Goal: Task Accomplishment & Management: Manage account settings

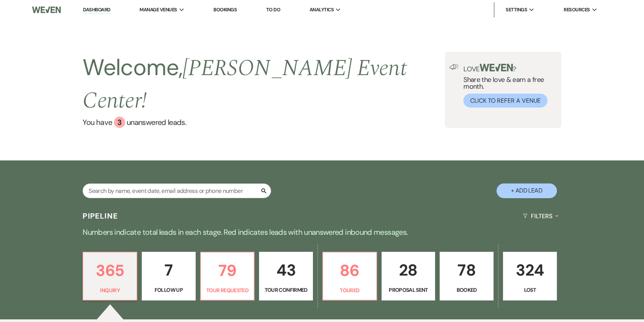
click at [515, 183] on button "+ Add Lead" at bounding box center [527, 190] width 60 height 15
select select "754"
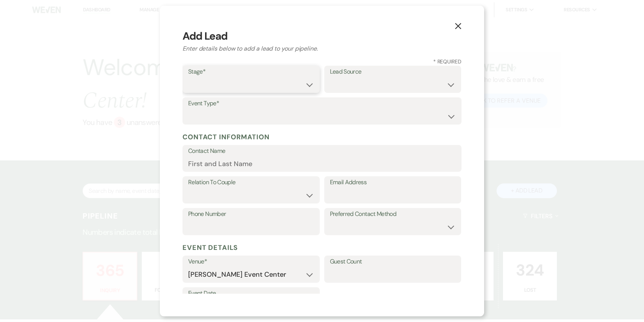
click at [285, 84] on select "Inquiry Follow Up Tour Requested Tour Confirmed Toured Proposal Sent Booked Lost" at bounding box center [251, 84] width 126 height 15
select select "1"
click at [376, 79] on select "Weven Venue Website Instagram Facebook Pinterest Google The Knot Wedding Wire H…" at bounding box center [393, 84] width 126 height 15
select select "23"
click at [340, 110] on select "Wedding Anniversary Party Baby Shower Bachelorette / Bachelor Party Birthday Pa…" at bounding box center [322, 116] width 268 height 15
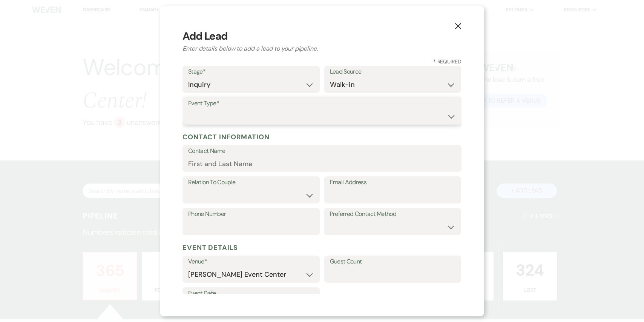
select select "13"
click at [205, 157] on input "Contact Name" at bounding box center [322, 163] width 268 height 15
type input "[PERSON_NAME]"
click at [309, 196] on select "Client Event Planner Parent of Client Family Member Friend Other" at bounding box center [251, 195] width 126 height 15
click at [333, 193] on input "Email Address" at bounding box center [393, 195] width 126 height 15
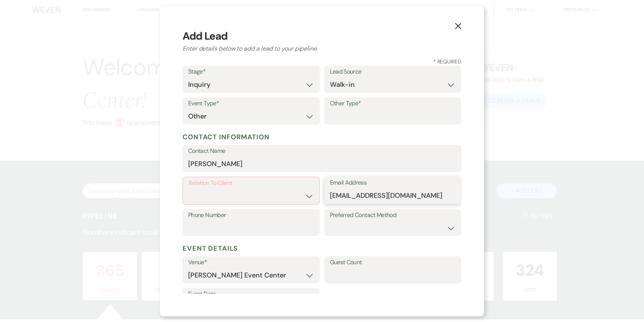
type input "[EMAIL_ADDRESS][DOMAIN_NAME]"
click at [311, 195] on select "Client Event Planner Parent of Client Family Member Friend Other" at bounding box center [251, 196] width 125 height 15
select select "2"
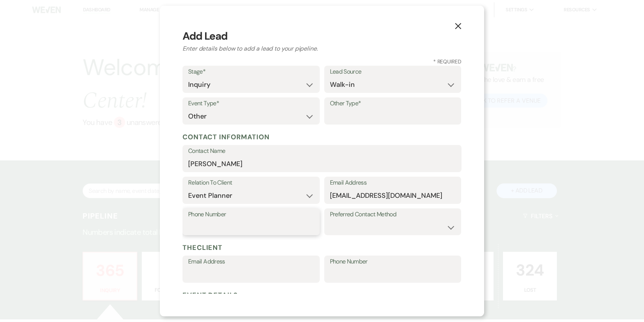
click at [277, 231] on input "Phone Number" at bounding box center [251, 226] width 126 height 15
type input "2147180007"
click at [449, 226] on select "Email Phone Text" at bounding box center [393, 226] width 126 height 15
select select "phone"
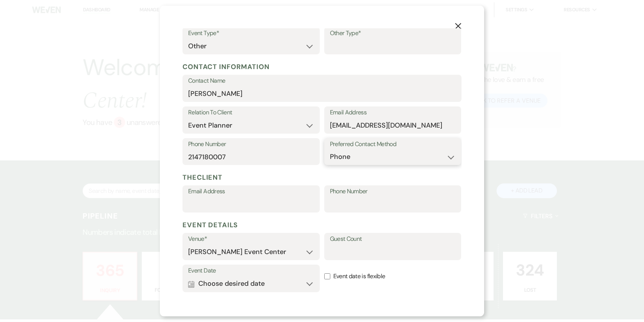
scroll to position [152, 0]
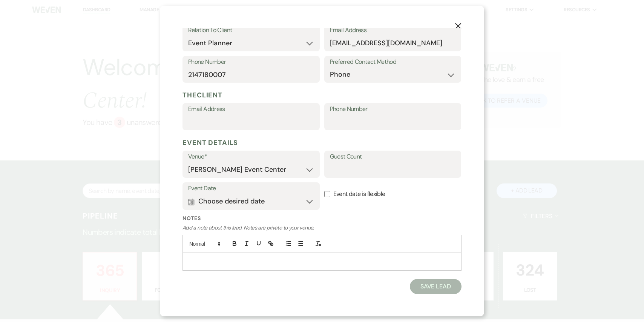
click at [365, 161] on label "Guest Count" at bounding box center [393, 156] width 126 height 11
click at [365, 162] on input "Guest Count" at bounding box center [393, 169] width 126 height 15
click at [365, 165] on input "Guest Count" at bounding box center [393, 169] width 126 height 15
type input "150"
click at [402, 225] on p "Add a note about this lead. Notes are private to your venue." at bounding box center [321, 228] width 279 height 8
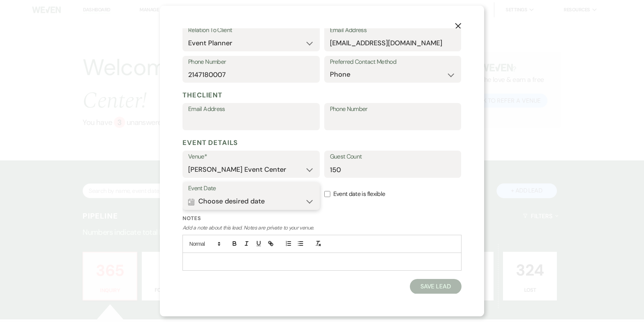
click at [289, 199] on button "Calendar Choose desired date Expand" at bounding box center [251, 201] width 126 height 15
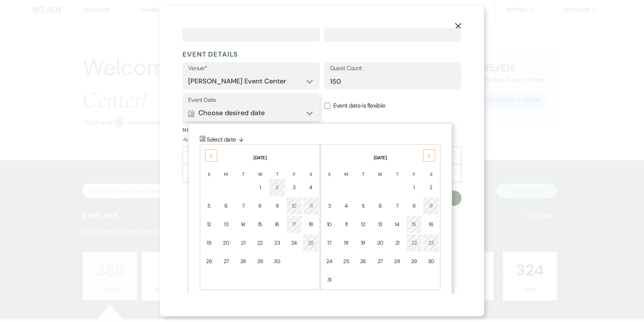
scroll to position [242, 0]
click at [429, 155] on use at bounding box center [429, 155] width 3 height 4
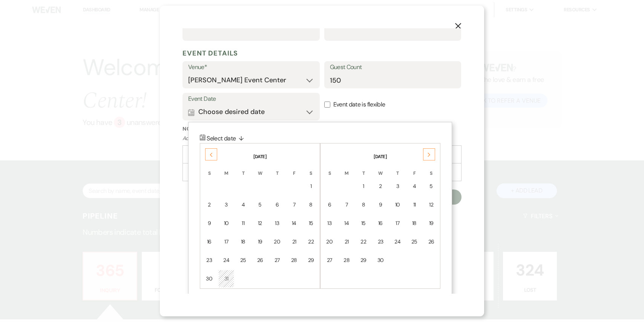
click at [429, 155] on use at bounding box center [429, 155] width 3 height 4
click at [428, 207] on div "14" at bounding box center [431, 205] width 6 height 8
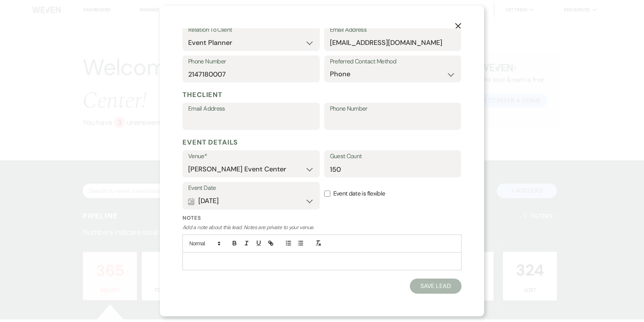
scroll to position [152, 0]
click at [263, 210] on div "Event Date Calendar [DATE] Expand Done Calendar Select date ↓ [DATE] Previous […" at bounding box center [250, 198] width 137 height 32
click at [271, 201] on button "Calendar [DATE] Expand" at bounding box center [251, 201] width 126 height 15
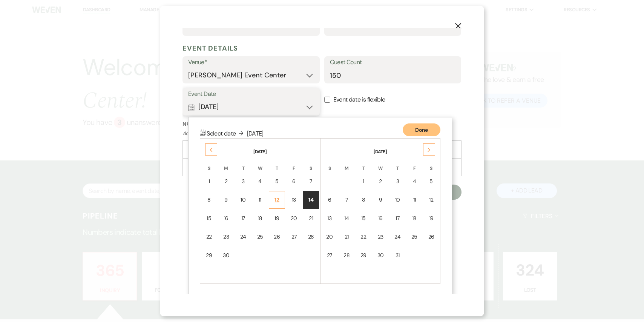
scroll to position [248, 0]
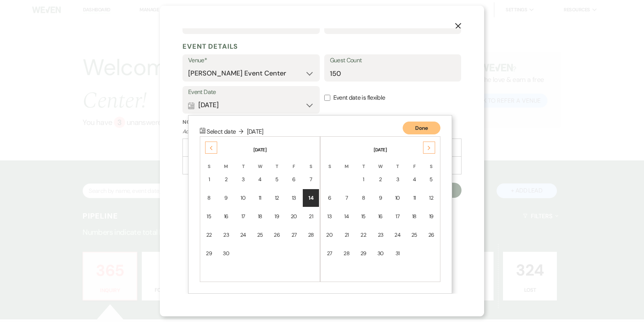
click at [316, 199] on td "14" at bounding box center [311, 198] width 16 height 18
click at [422, 126] on button "Done" at bounding box center [422, 127] width 38 height 13
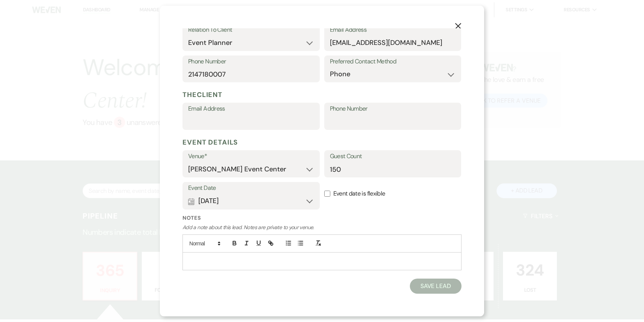
scroll to position [152, 0]
click at [426, 299] on div "X Add Lead Enter details below to add a lead to your pipeline. * Required Stage…" at bounding box center [322, 161] width 324 height 310
click at [426, 290] on button "Save Lead" at bounding box center [436, 286] width 52 height 15
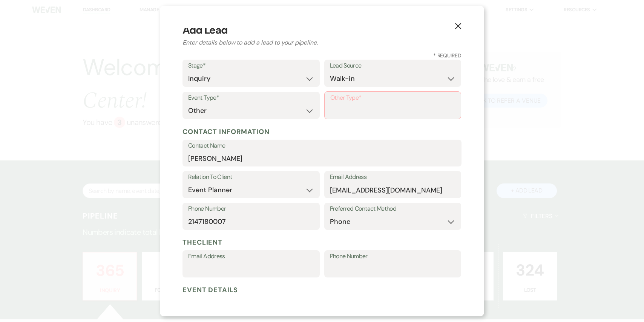
scroll to position [0, 0]
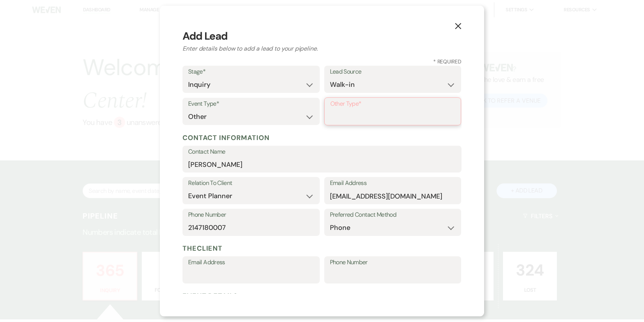
click at [365, 113] on input "Other Type*" at bounding box center [392, 116] width 125 height 15
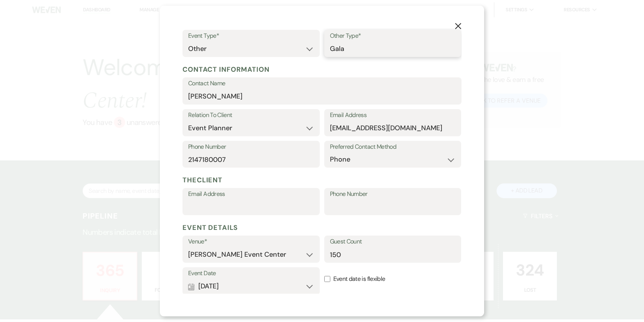
scroll to position [152, 0]
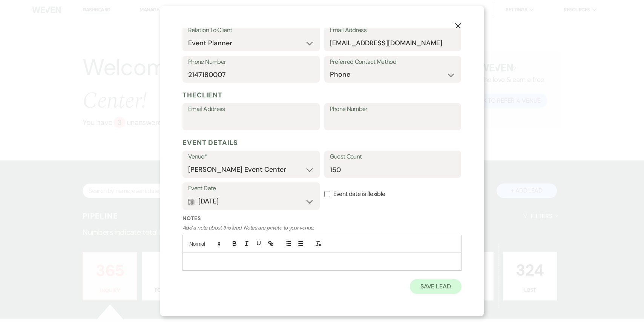
type input "Gala"
click at [425, 279] on button "Save Lead" at bounding box center [436, 286] width 52 height 15
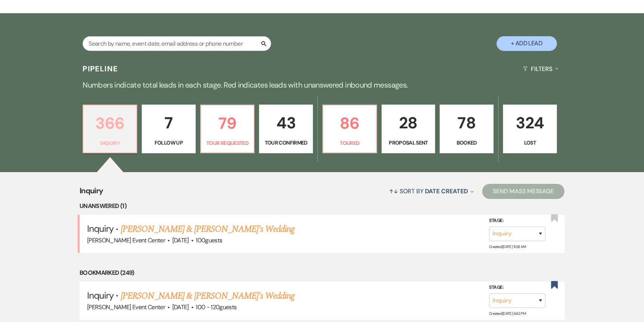
scroll to position [207, 0]
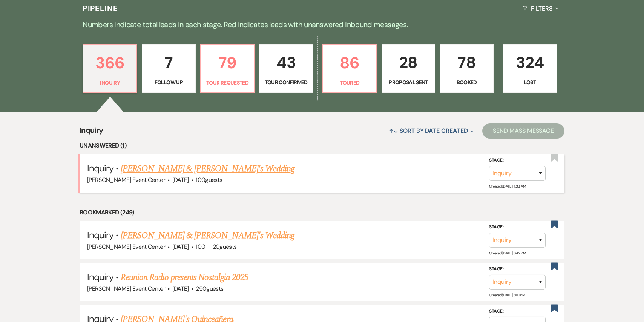
click at [188, 162] on link "[PERSON_NAME] & [PERSON_NAME]'s Wedding" at bounding box center [208, 169] width 174 height 14
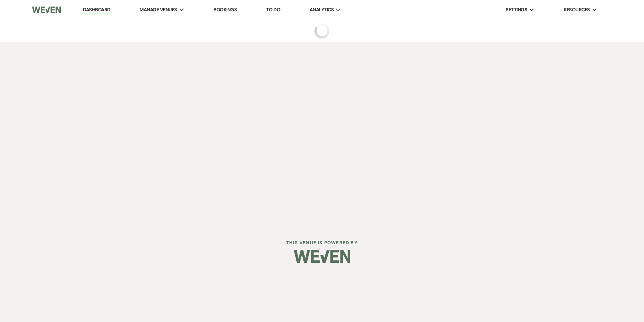
select select "5"
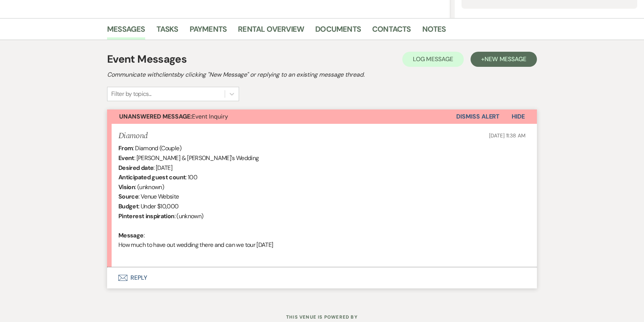
scroll to position [171, 0]
click at [139, 277] on button "Envelope Reply" at bounding box center [322, 277] width 430 height 21
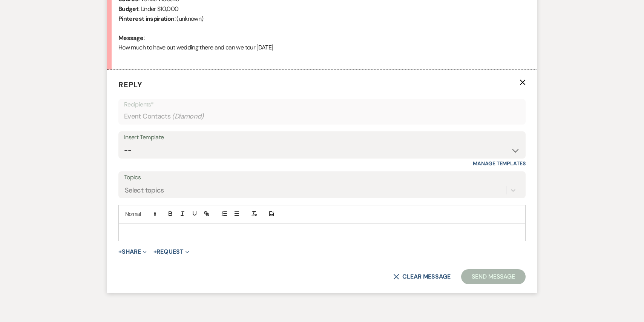
scroll to position [369, 0]
click at [205, 147] on select "-- Weven Planning Portal Introduction (Booked Events) Initial Inquiry Response …" at bounding box center [322, 150] width 396 height 15
select select "2982"
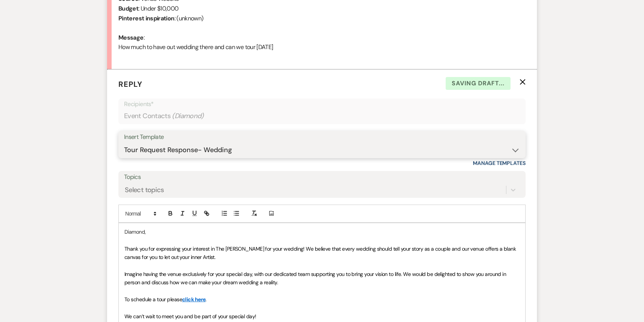
scroll to position [518, 0]
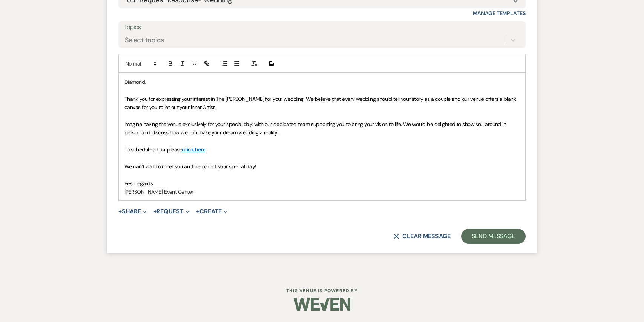
click at [135, 214] on button "+ Share Expand" at bounding box center [132, 211] width 28 height 6
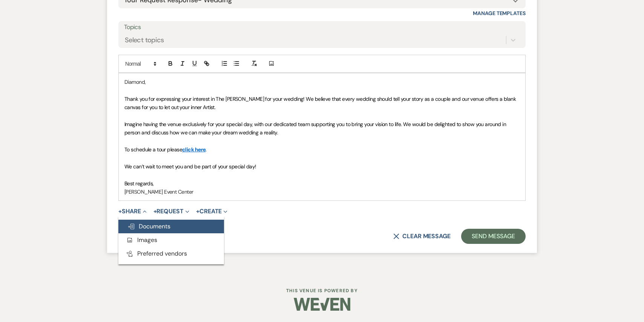
click at [138, 225] on span "Doc Upload Documents" at bounding box center [148, 226] width 43 height 8
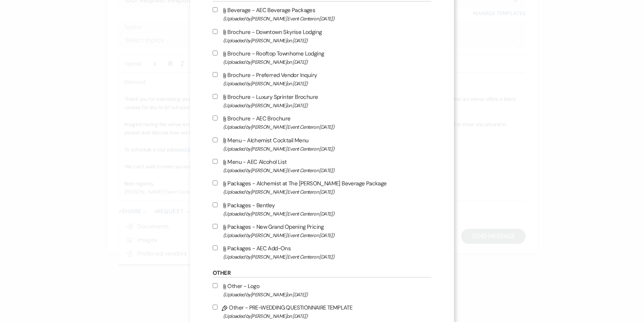
scroll to position [1280, 0]
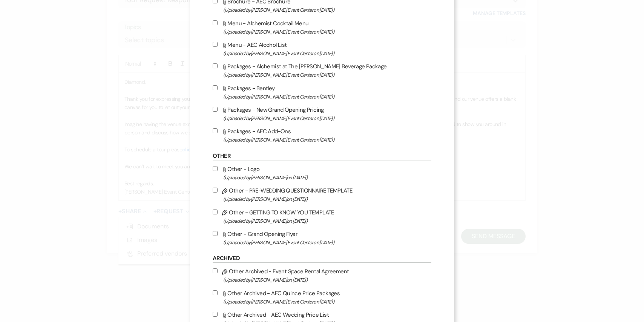
click at [214, 112] on input "Attach File Packages - New Grand Opening Pricing (Uploaded by [PERSON_NAME] Eve…" at bounding box center [215, 109] width 5 height 5
checkbox input "true"
click at [214, 144] on label "Attach File Packages - AEC Add-Ons (Uploaded by [PERSON_NAME] Event Center on […" at bounding box center [322, 135] width 219 height 18
click at [214, 133] on input "Attach File Packages - AEC Add-Ons (Uploaded by [PERSON_NAME] Event Center on […" at bounding box center [215, 130] width 5 height 5
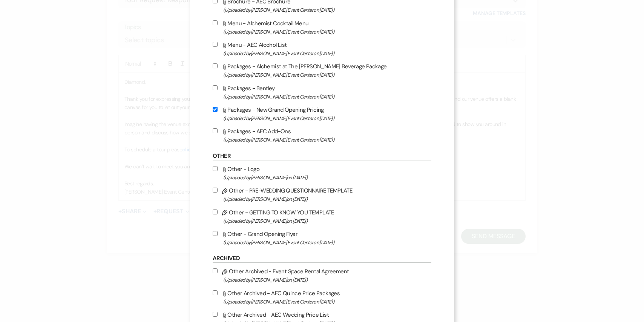
checkbox input "true"
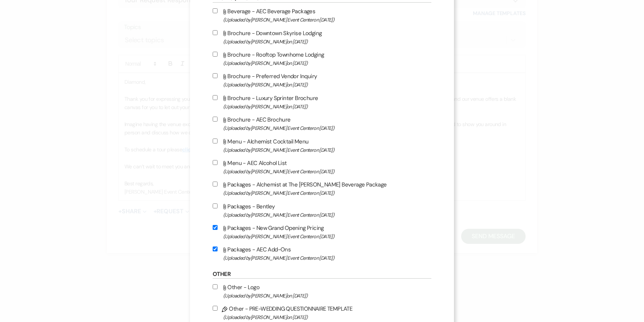
scroll to position [1095, 0]
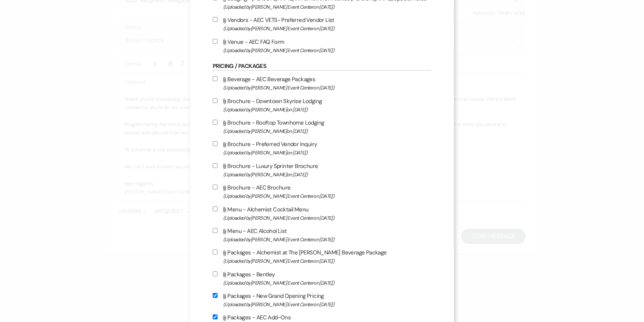
click at [215, 81] on input "Attach File Beverage - AEC Beverage Packages (Uploaded by [PERSON_NAME] Event C…" at bounding box center [215, 78] width 5 height 5
checkbox input "true"
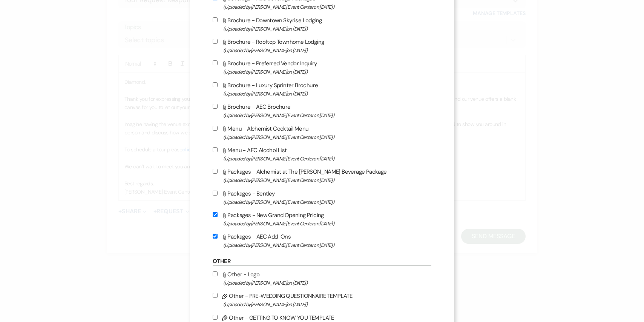
scroll to position [1179, 0]
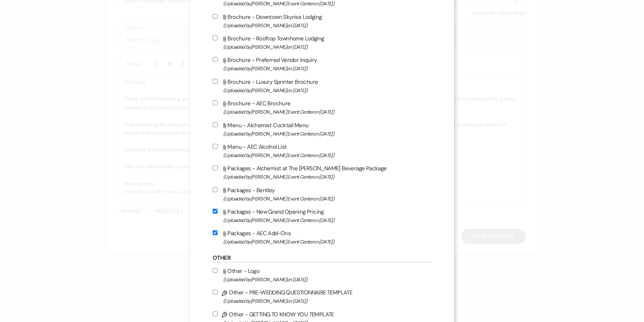
click at [213, 149] on input "Attach File Menu - AEC Alcohol List (Uploaded by [PERSON_NAME] Event Center on …" at bounding box center [215, 146] width 5 height 5
checkbox input "true"
click at [213, 170] on input "Attach File Packages - Alchemist at The [PERSON_NAME] Beverage Package (Uploade…" at bounding box center [215, 167] width 5 height 5
checkbox input "true"
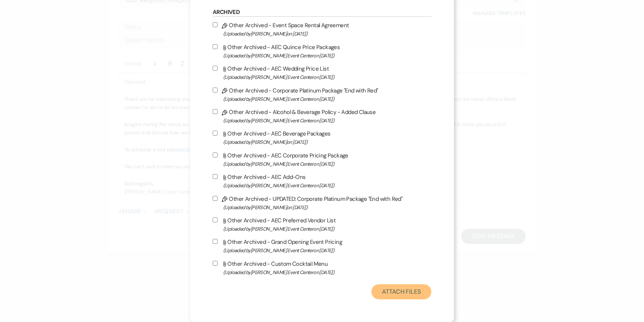
click at [382, 294] on button "Attach Files" at bounding box center [401, 291] width 60 height 15
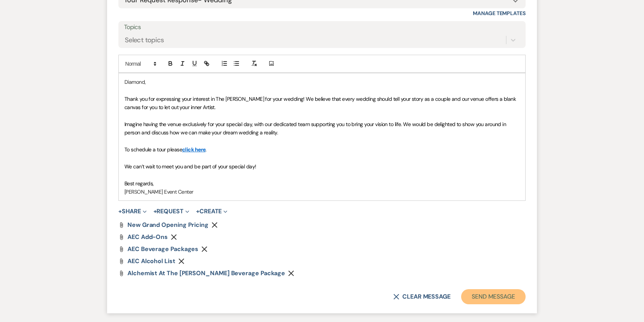
click at [492, 295] on button "Send Message" at bounding box center [493, 296] width 64 height 15
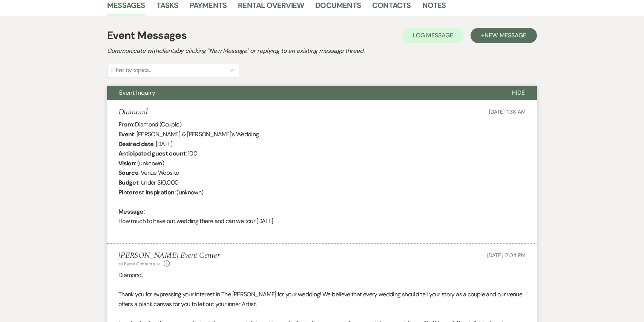
scroll to position [0, 0]
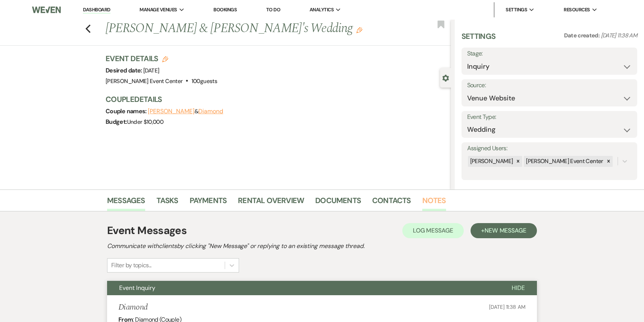
click at [430, 201] on link "Notes" at bounding box center [434, 202] width 24 height 17
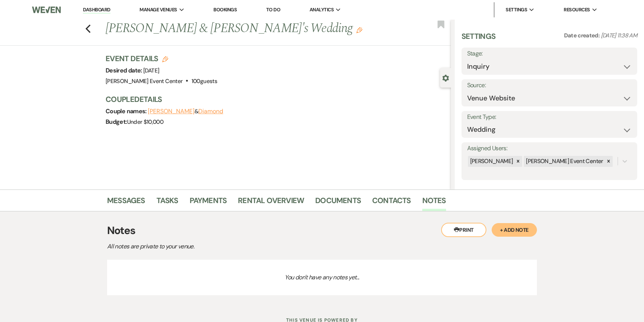
click at [503, 230] on button "+ Add Note" at bounding box center [514, 230] width 45 height 14
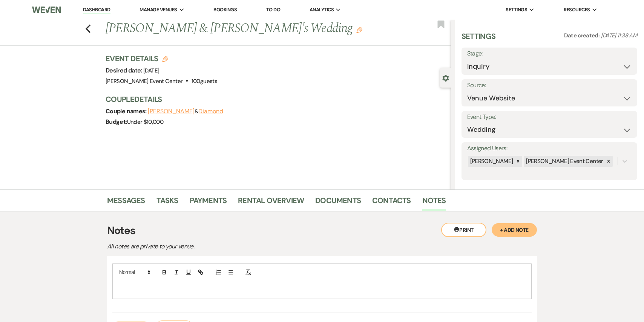
click at [417, 290] on p at bounding box center [321, 289] width 407 height 8
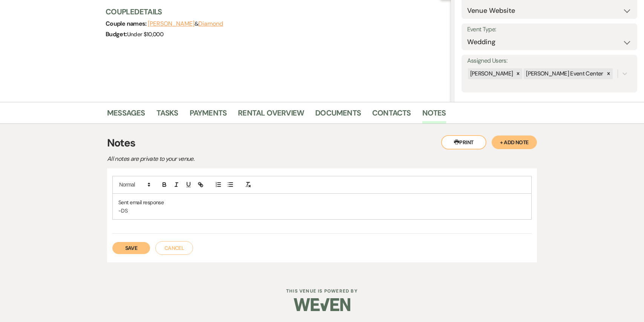
click at [136, 251] on button "Save" at bounding box center [131, 248] width 38 height 12
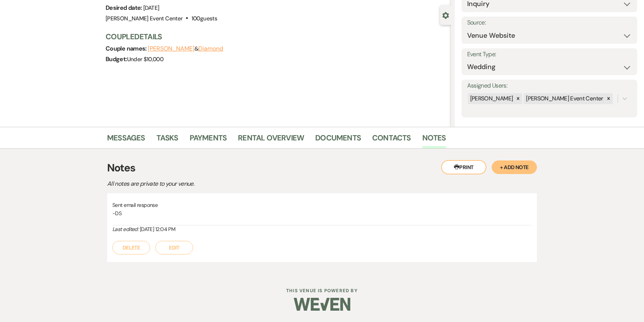
scroll to position [0, 0]
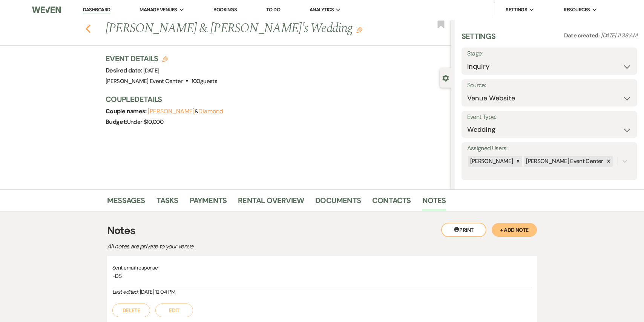
click at [90, 29] on icon "Previous" at bounding box center [88, 28] width 6 height 9
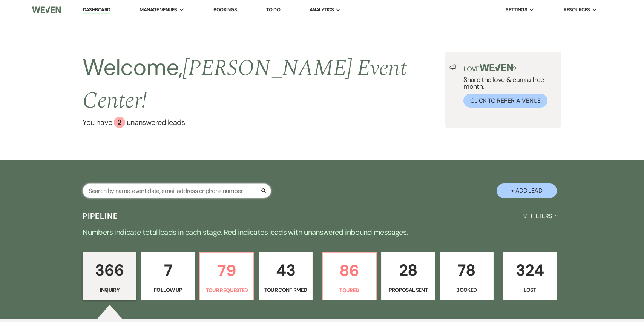
click at [166, 183] on input "text" at bounding box center [177, 190] width 189 height 15
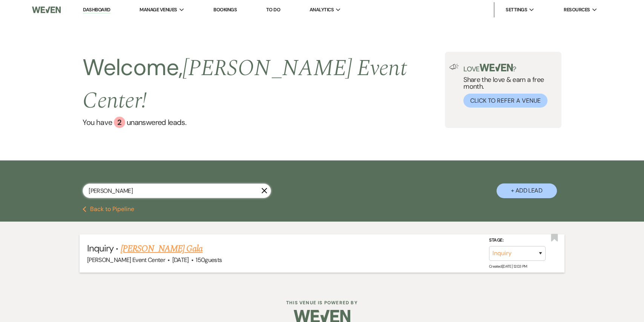
type input "[PERSON_NAME]"
click at [166, 242] on link "[PERSON_NAME] Gala" at bounding box center [162, 249] width 82 height 14
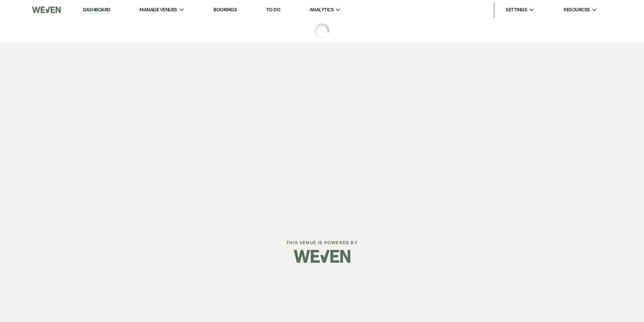
select select "23"
select select "13"
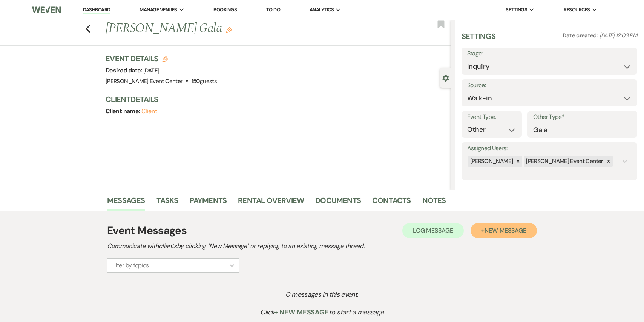
click at [497, 230] on span "New Message" at bounding box center [506, 230] width 42 height 8
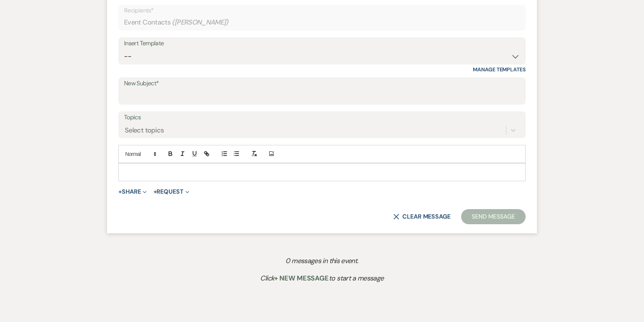
scroll to position [303, 0]
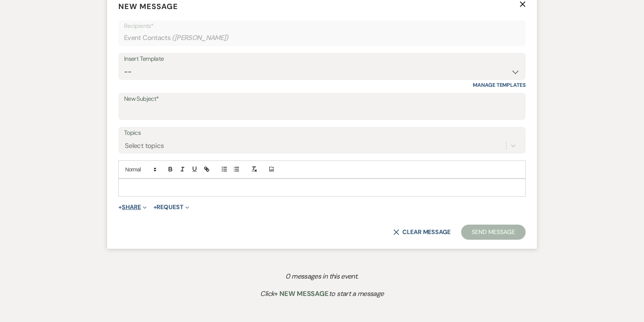
click at [138, 210] on button "+ Share Expand" at bounding box center [132, 207] width 28 height 6
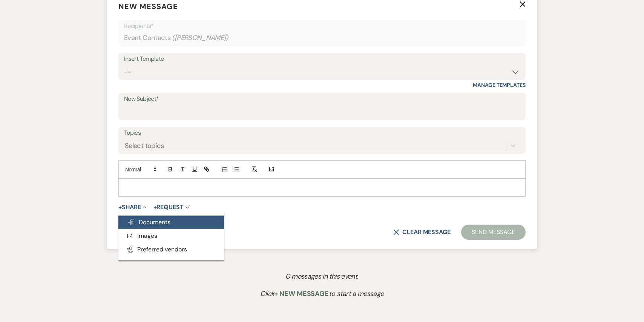
click at [139, 221] on span "Doc Upload Documents" at bounding box center [148, 222] width 43 height 8
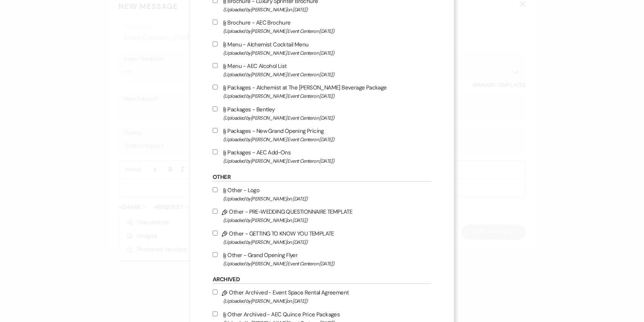
scroll to position [1254, 0]
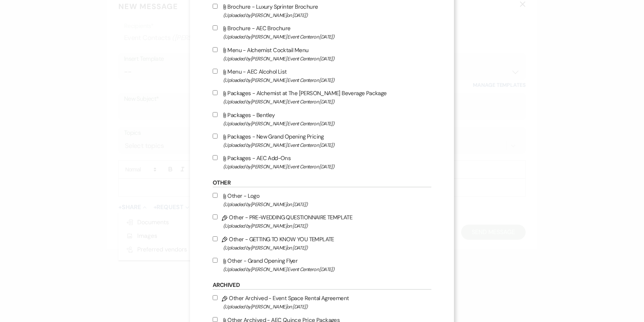
click at [216, 144] on label "Attach File Packages - New Grand Opening Pricing (Uploaded by [PERSON_NAME] Eve…" at bounding box center [322, 141] width 219 height 18
click at [216, 138] on input "Attach File Packages - New Grand Opening Pricing (Uploaded by [PERSON_NAME] Eve…" at bounding box center [215, 135] width 5 height 5
checkbox input "true"
click at [216, 163] on div "Attach File Beverage - AEC Beverage Packages (Uploaded by [PERSON_NAME] Event C…" at bounding box center [322, 43] width 219 height 256
click at [216, 160] on input "Attach File Packages - AEC Add-Ons (Uploaded by [PERSON_NAME] Event Center on […" at bounding box center [215, 157] width 5 height 5
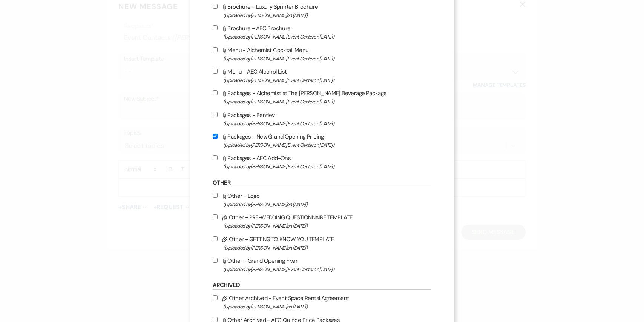
checkbox input "true"
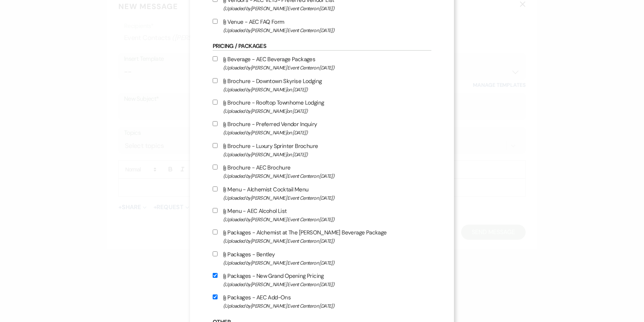
scroll to position [1113, 0]
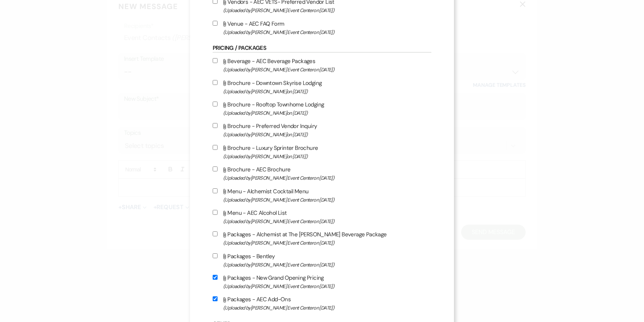
click at [216, 63] on input "Attach File Beverage - AEC Beverage Packages (Uploaded by [PERSON_NAME] Event C…" at bounding box center [215, 60] width 5 height 5
checkbox input "true"
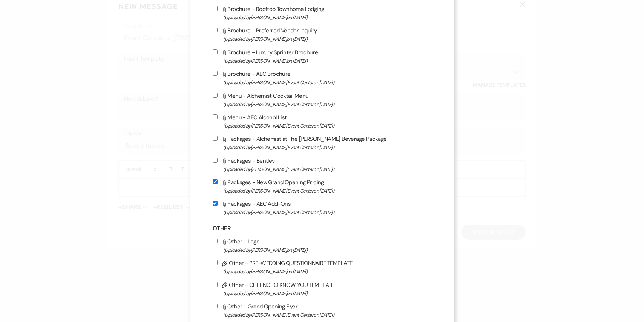
scroll to position [1223, 0]
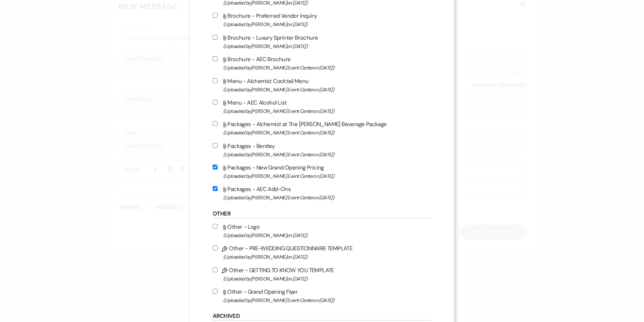
click at [214, 126] on input "Attach File Packages - Alchemist at The [PERSON_NAME] Beverage Package (Uploade…" at bounding box center [215, 123] width 5 height 5
checkbox input "true"
click at [216, 104] on input "Attach File Menu - AEC Alcohol List (Uploaded by [PERSON_NAME] Event Center on …" at bounding box center [215, 102] width 5 height 5
checkbox input "true"
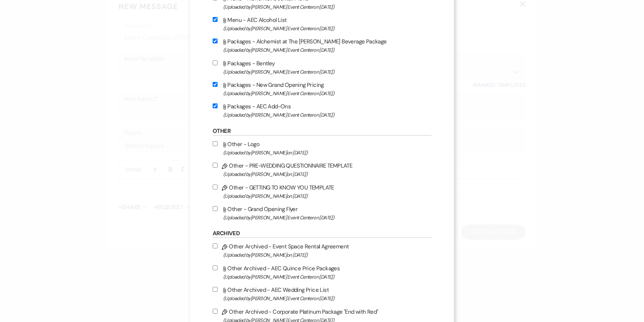
scroll to position [1540, 0]
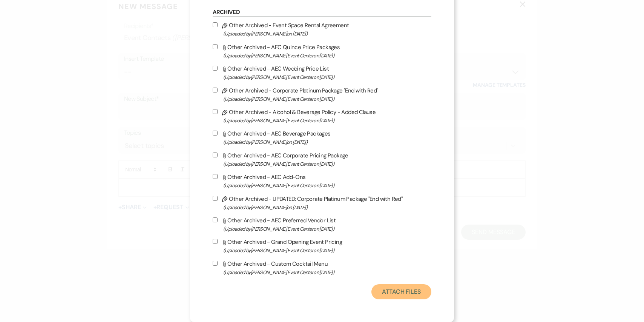
click at [383, 291] on button "Attach Files" at bounding box center [401, 291] width 60 height 15
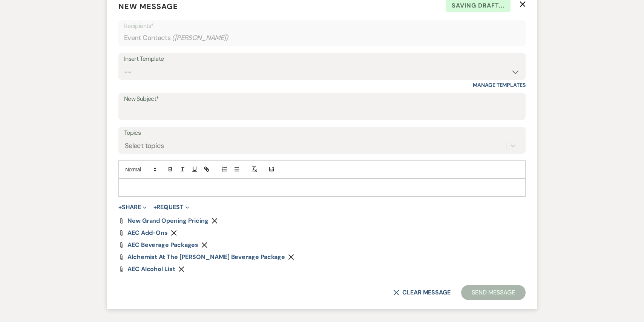
click at [306, 104] on label "New Subject*" at bounding box center [322, 99] width 396 height 11
click at [306, 104] on input "New Subject*" at bounding box center [322, 111] width 396 height 15
click at [330, 72] on select "-- Weven Planning Portal Introduction (Booked Events) Initial Inquiry Response …" at bounding box center [322, 71] width 396 height 15
select select "2976"
type input "Discover the Perfect Setting for Your Celebration at The [PERSON_NAME]!"
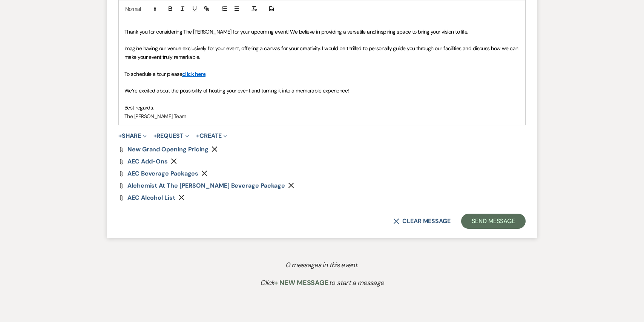
scroll to position [515, 0]
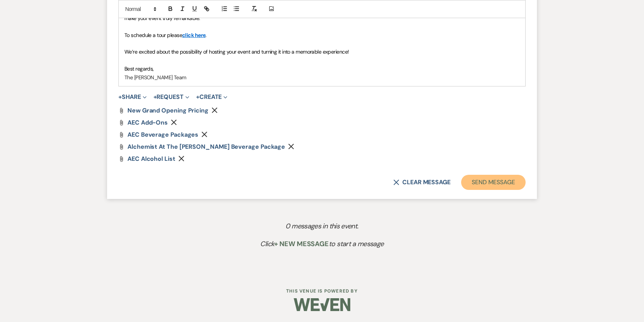
click at [491, 188] on button "Send Message" at bounding box center [493, 182] width 64 height 15
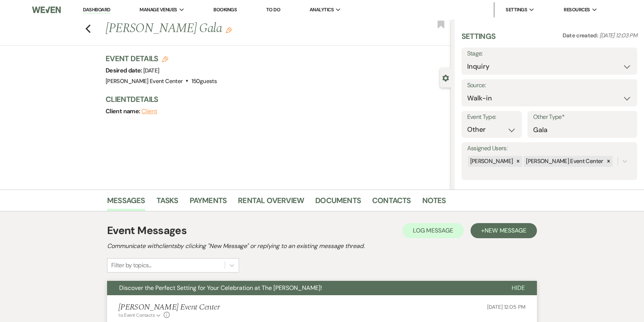
scroll to position [6, 0]
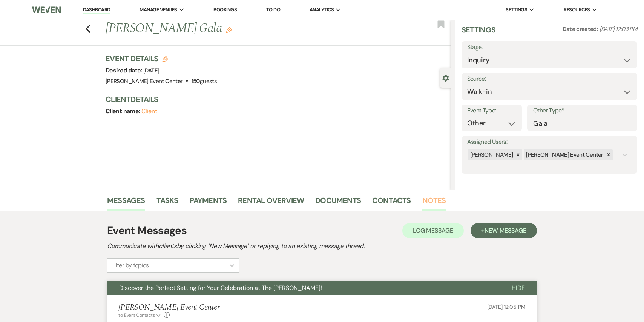
click at [430, 196] on link "Notes" at bounding box center [434, 202] width 24 height 17
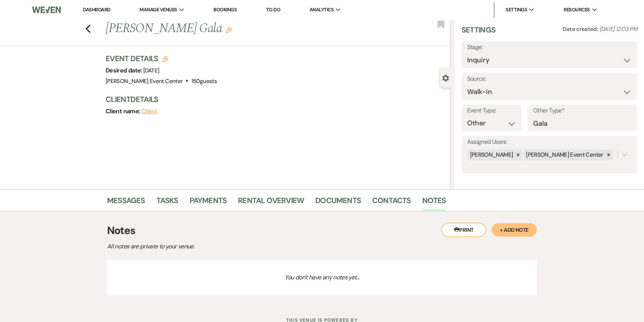
click at [505, 233] on button "+ Add Note" at bounding box center [514, 230] width 45 height 14
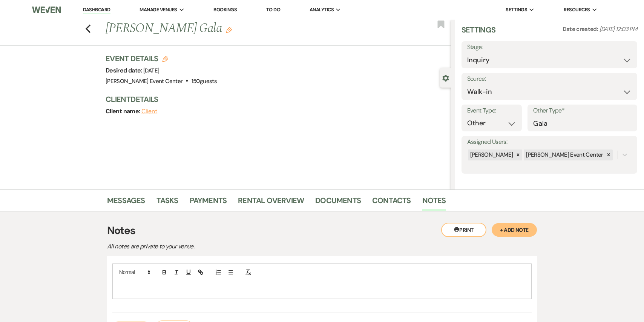
click at [284, 283] on div at bounding box center [322, 289] width 419 height 17
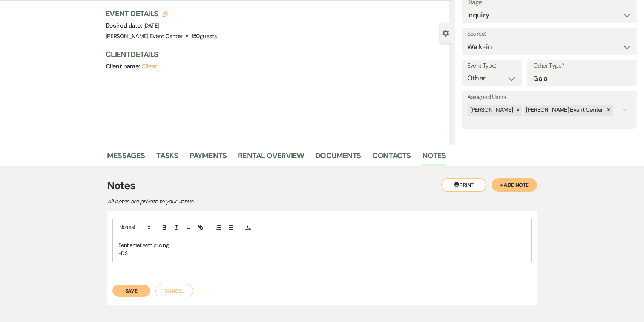
scroll to position [49, 0]
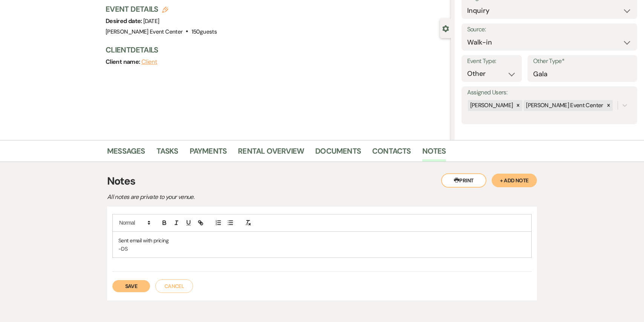
click at [135, 283] on button "Save" at bounding box center [131, 286] width 38 height 12
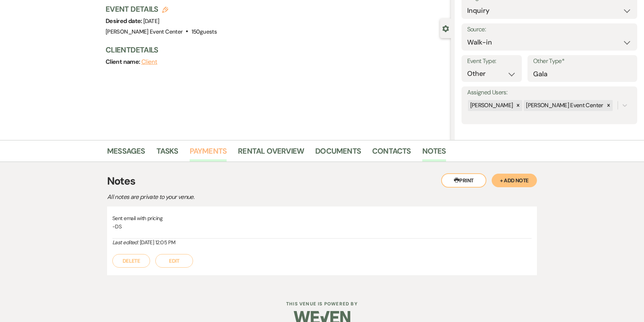
scroll to position [0, 0]
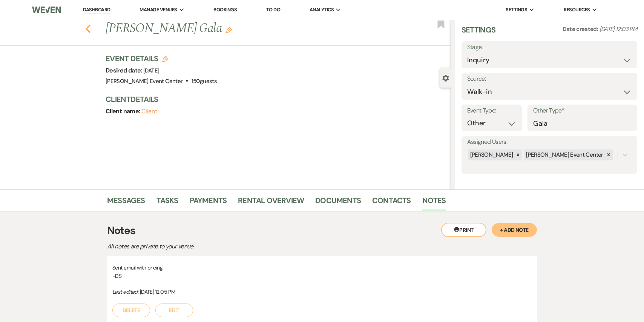
click at [89, 29] on icon "Previous" at bounding box center [88, 28] width 6 height 9
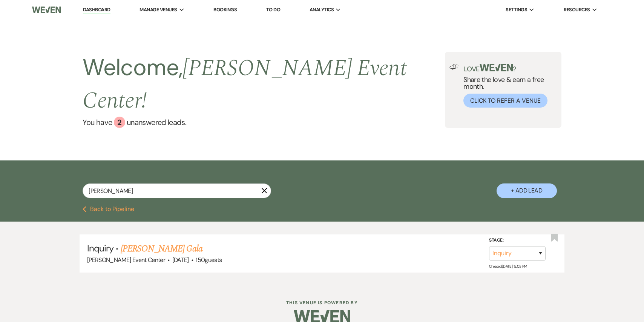
click at [107, 9] on link "Dashboard" at bounding box center [96, 9] width 27 height 7
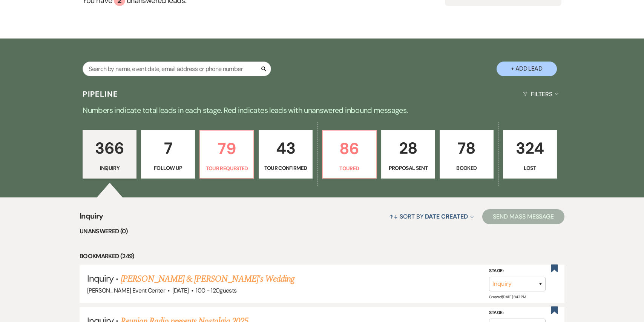
scroll to position [123, 0]
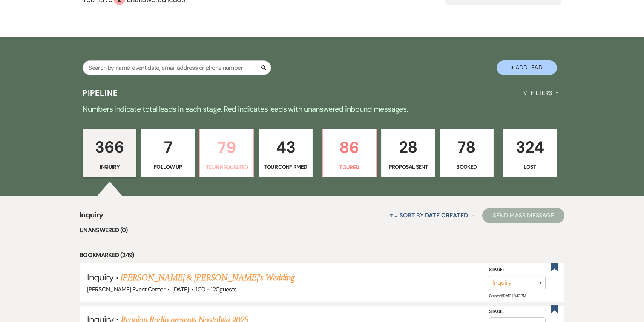
click at [232, 163] on p "Tour Requested" at bounding box center [227, 167] width 44 height 8
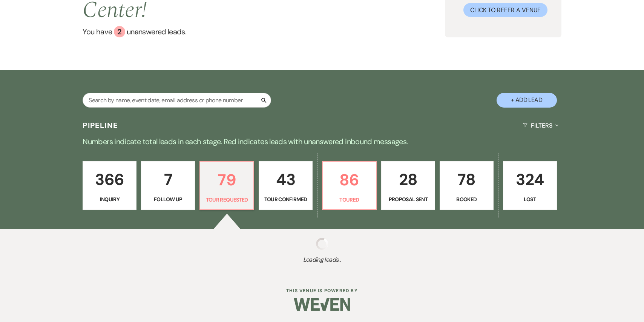
select select "2"
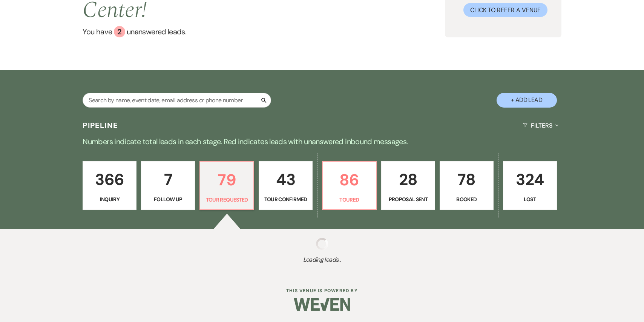
select select "2"
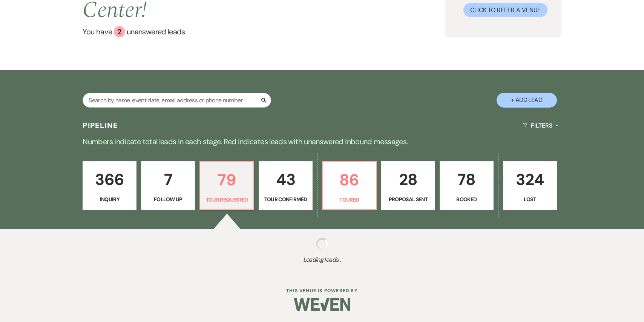
select select "2"
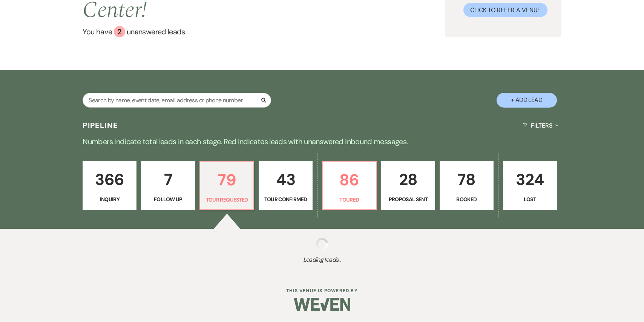
select select "2"
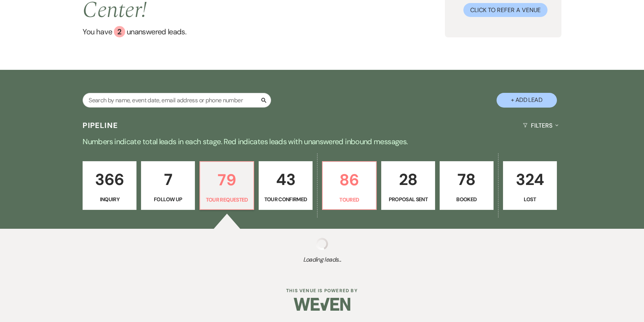
select select "2"
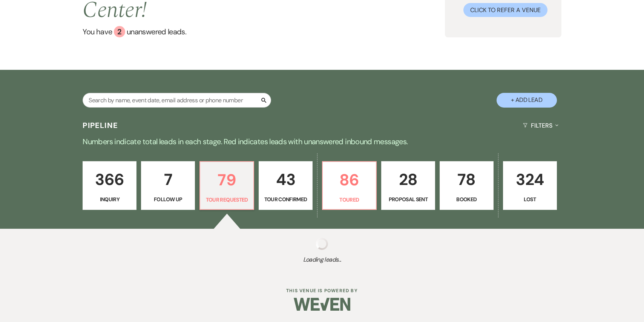
select select "2"
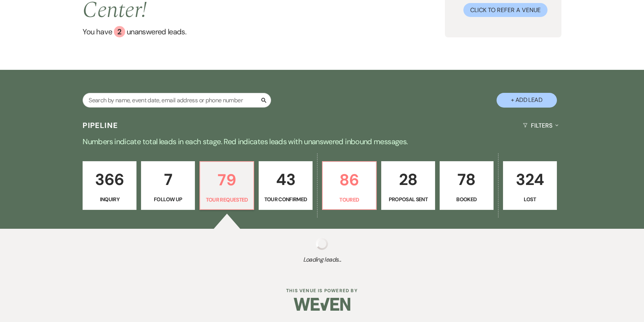
select select "2"
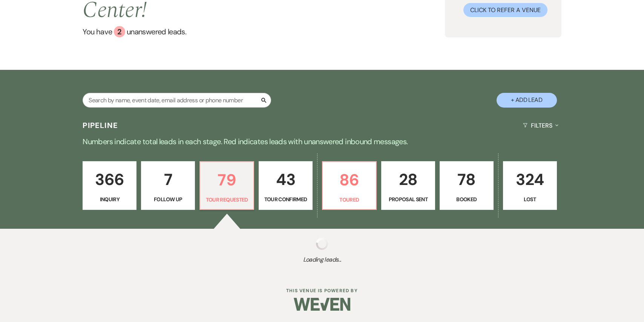
select select "2"
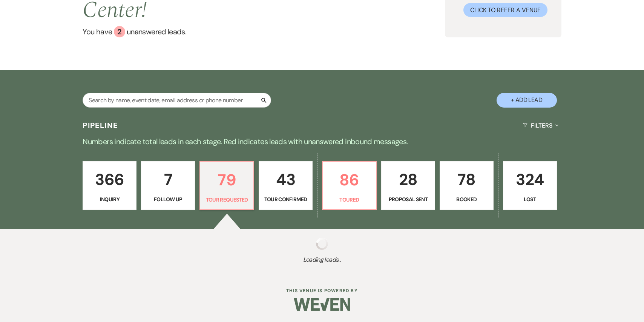
select select "2"
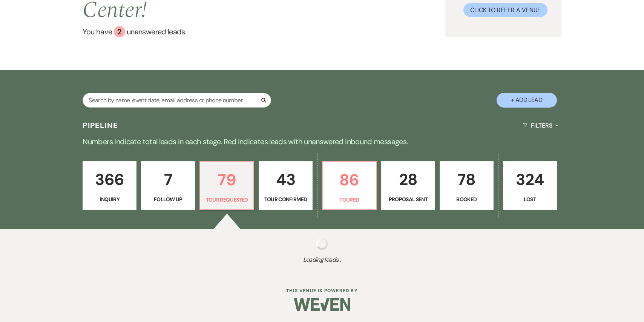
select select "2"
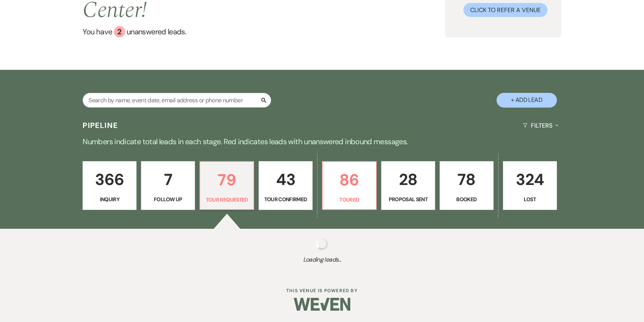
select select "2"
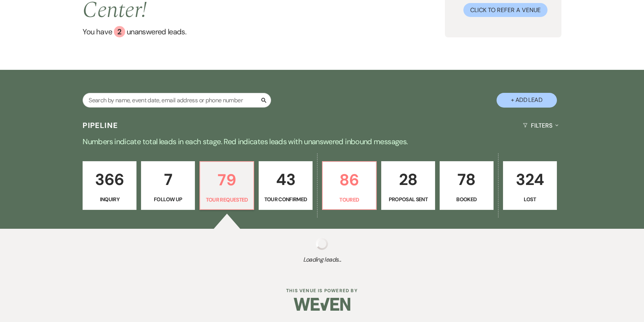
select select "2"
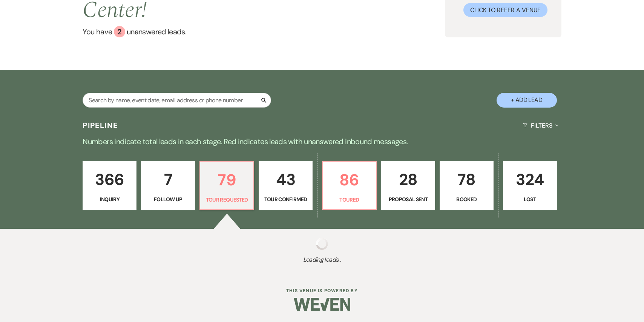
select select "2"
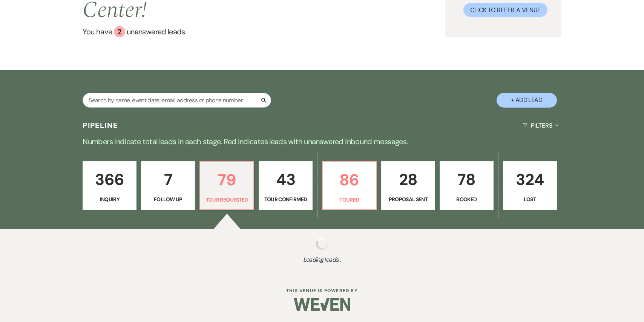
select select "2"
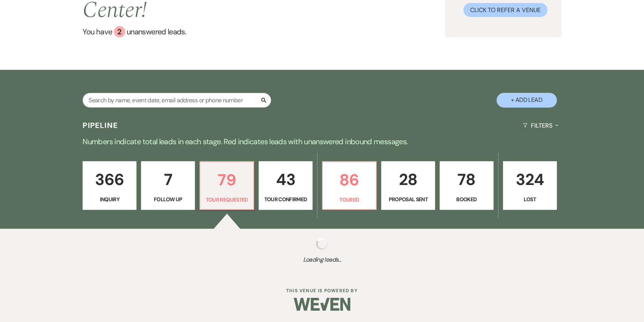
select select "2"
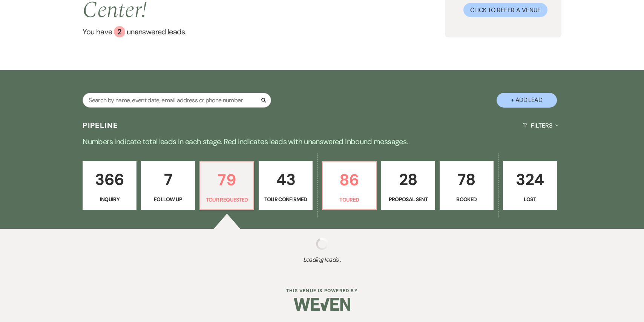
select select "2"
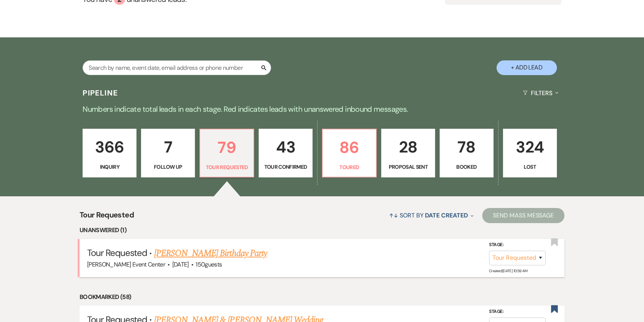
click at [200, 260] on span "150 guests" at bounding box center [209, 264] width 26 height 8
click at [200, 246] on link "[PERSON_NAME] Birthday Party" at bounding box center [210, 253] width 113 height 14
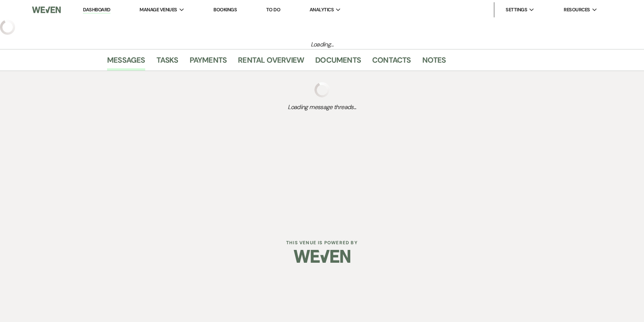
select select "2"
select select "5"
select select "4"
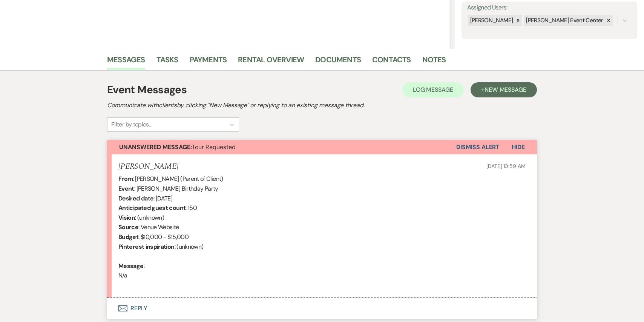
scroll to position [143, 0]
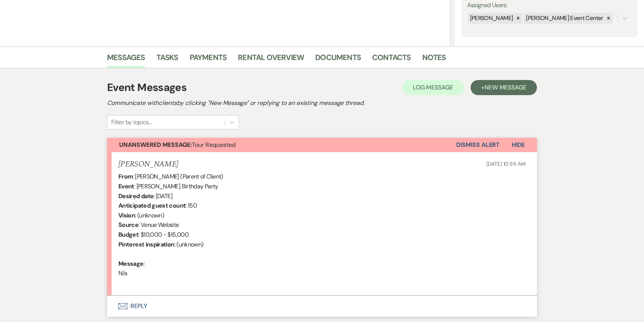
click at [141, 303] on button "Envelope Reply" at bounding box center [322, 305] width 430 height 21
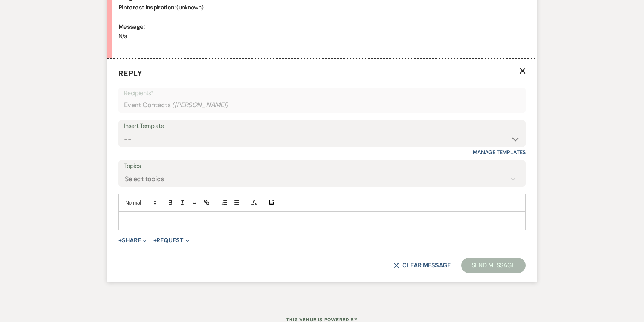
scroll to position [393, 0]
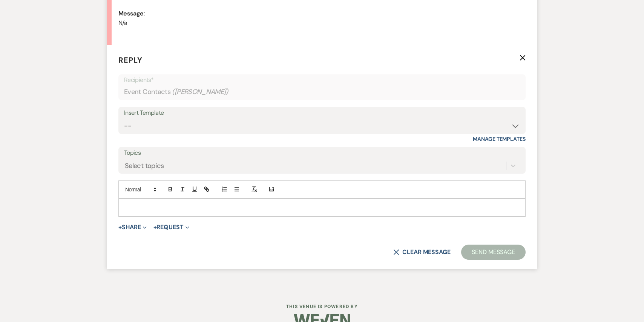
click at [215, 117] on div "Insert Template" at bounding box center [322, 112] width 396 height 11
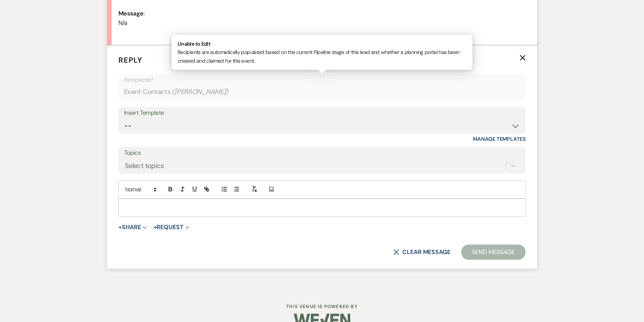
click at [217, 92] on div "Event Contacts ( [PERSON_NAME] )" at bounding box center [322, 91] width 396 height 15
click at [209, 112] on div "Insert Template" at bounding box center [322, 112] width 396 height 11
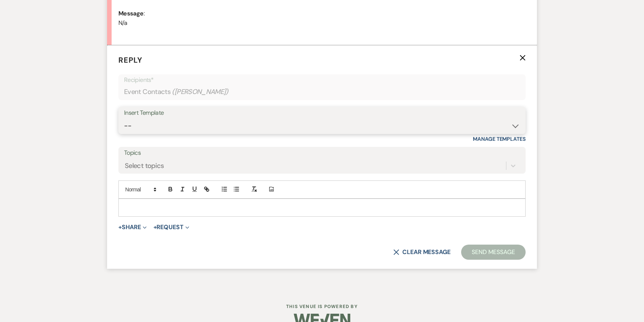
click at [209, 119] on select "-- Weven Planning Portal Introduction (Booked Events) Initial Inquiry Response …" at bounding box center [322, 125] width 396 height 15
select select "2976"
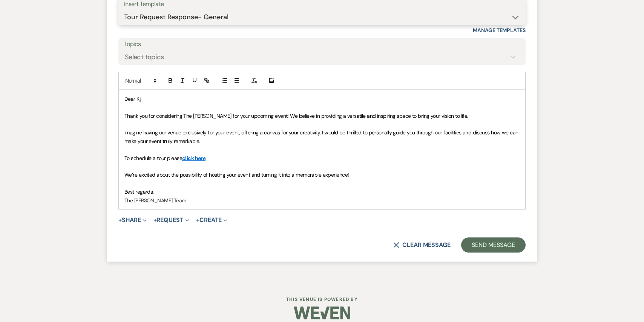
scroll to position [510, 0]
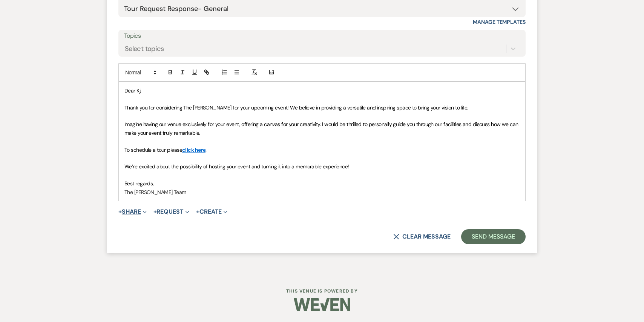
click at [138, 210] on button "+ Share Expand" at bounding box center [132, 212] width 28 height 6
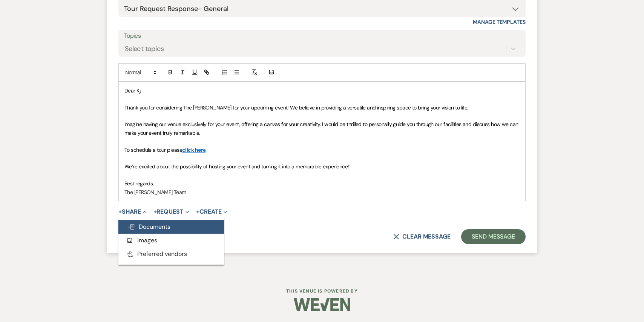
click at [147, 230] on span "Doc Upload Documents" at bounding box center [148, 226] width 43 height 8
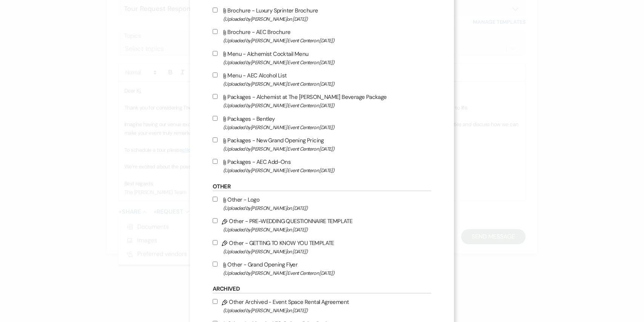
scroll to position [1250, 0]
click at [217, 164] on input "Attach File Packages - AEC Add-Ons (Uploaded by [PERSON_NAME] Event Center on […" at bounding box center [215, 161] width 5 height 5
checkbox input "true"
click at [215, 143] on input "Attach File Packages - New Grand Opening Pricing (Uploaded by [PERSON_NAME] Eve…" at bounding box center [215, 140] width 5 height 5
checkbox input "true"
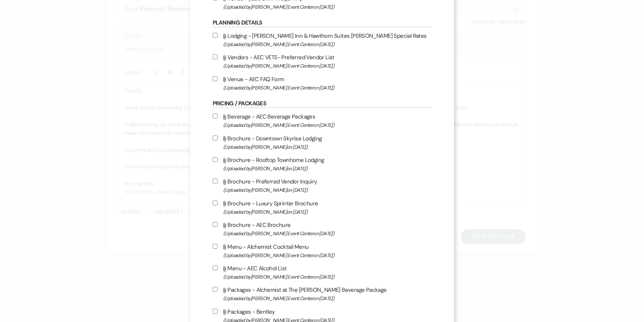
scroll to position [1016, 0]
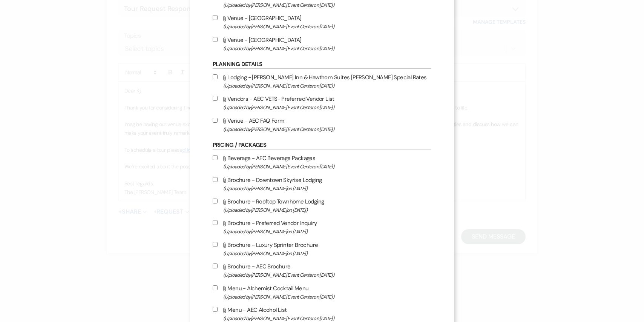
click at [213, 160] on input "Attach File Beverage - AEC Beverage Packages (Uploaded by [PERSON_NAME] Event C…" at bounding box center [215, 157] width 5 height 5
checkbox input "true"
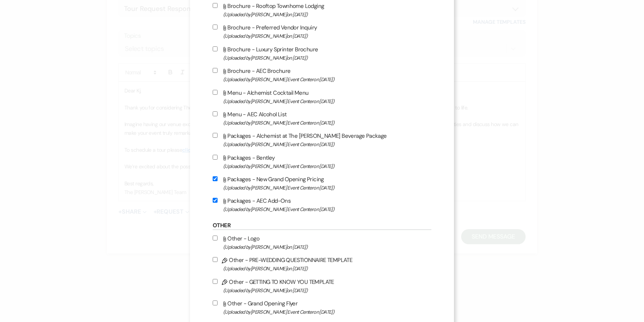
scroll to position [1209, 0]
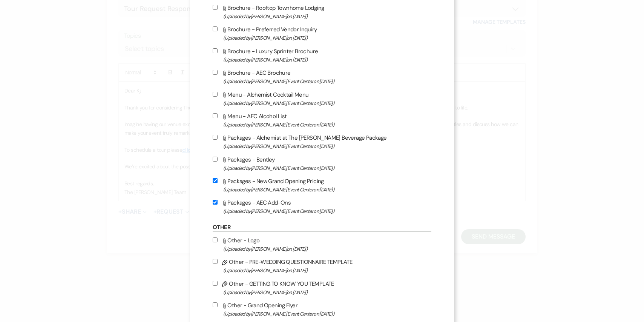
click at [215, 123] on label "Attach File Menu - AEC Alcohol List (Uploaded by [PERSON_NAME] Event Center on …" at bounding box center [322, 120] width 219 height 18
click at [215, 118] on input "Attach File Menu - AEC Alcohol List (Uploaded by [PERSON_NAME] Event Center on …" at bounding box center [215, 115] width 5 height 5
checkbox input "true"
click at [215, 140] on input "Attach File Packages - Alchemist at The [PERSON_NAME] Beverage Package (Uploade…" at bounding box center [215, 137] width 5 height 5
checkbox input "true"
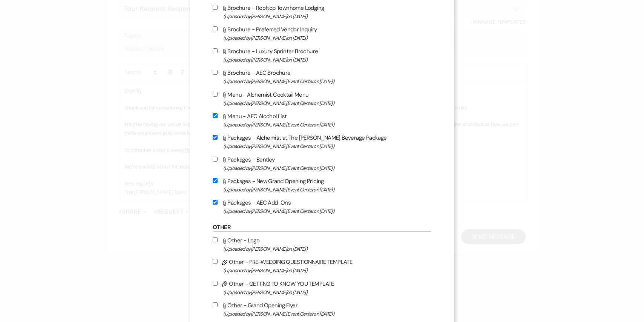
scroll to position [1540, 0]
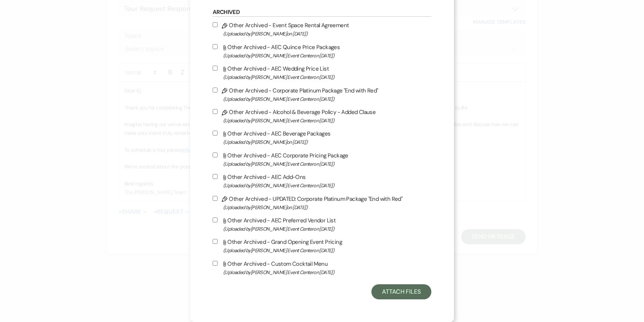
click at [402, 299] on button "Attach Files" at bounding box center [401, 291] width 60 height 15
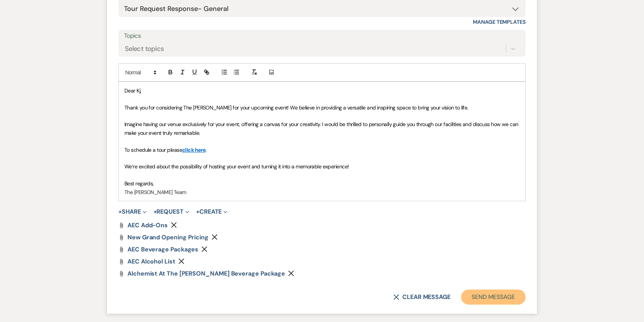
click at [472, 294] on button "Send Message" at bounding box center [493, 296] width 64 height 15
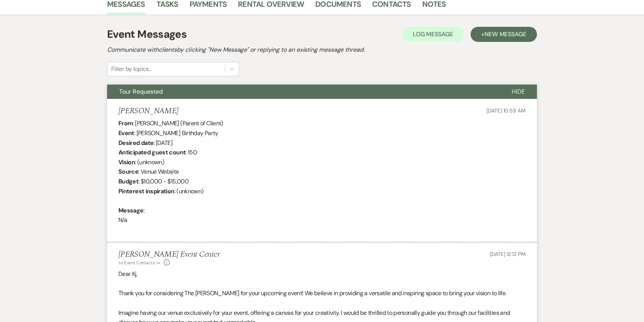
scroll to position [0, 0]
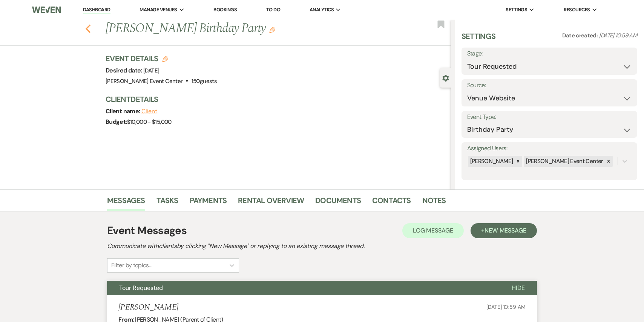
click at [87, 29] on use "button" at bounding box center [88, 29] width 5 height 8
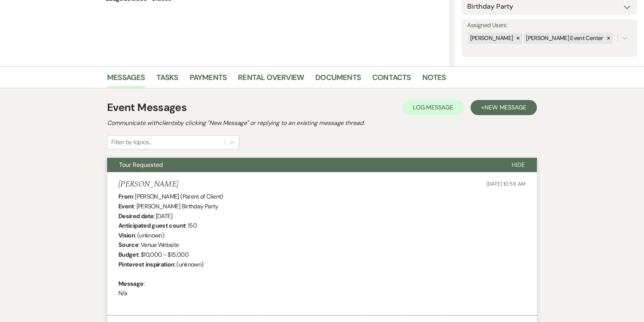
select select "2"
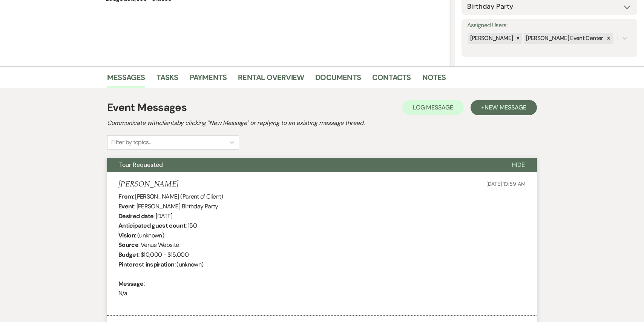
select select "2"
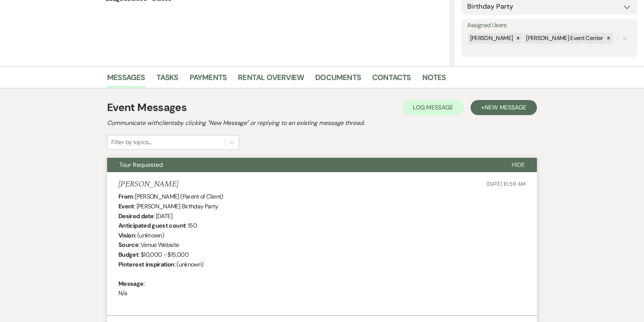
select select "2"
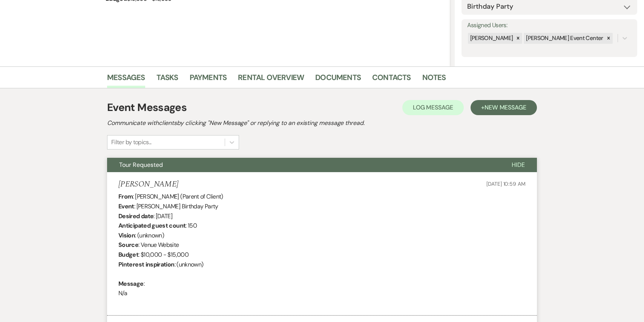
select select "2"
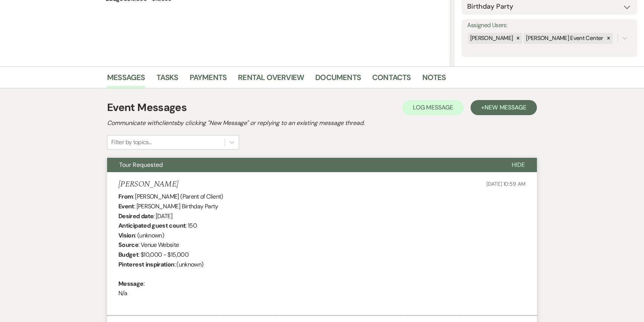
select select "2"
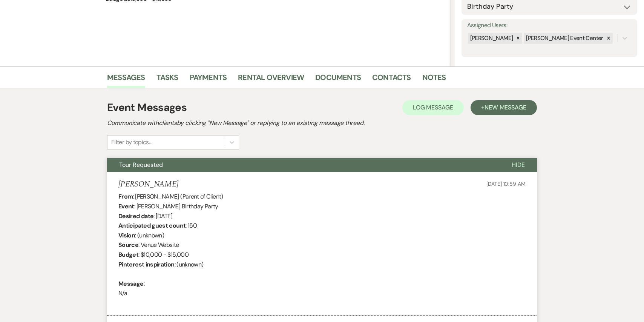
select select "2"
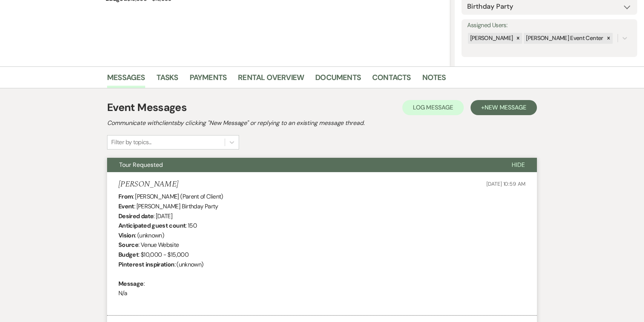
select select "2"
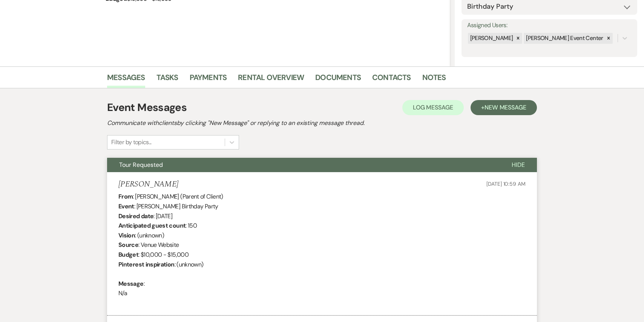
select select "2"
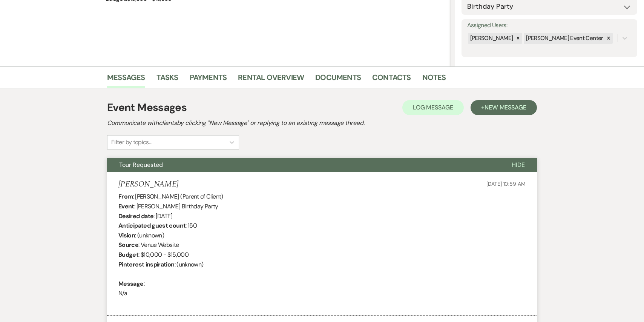
select select "2"
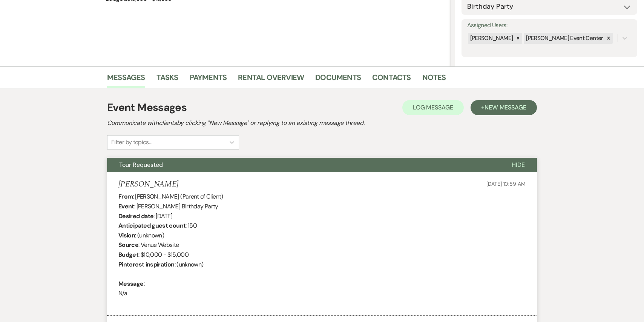
select select "2"
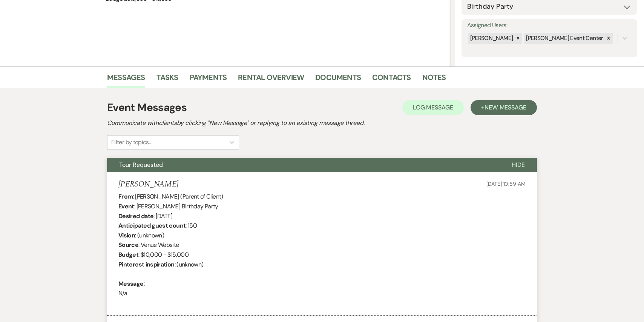
select select "2"
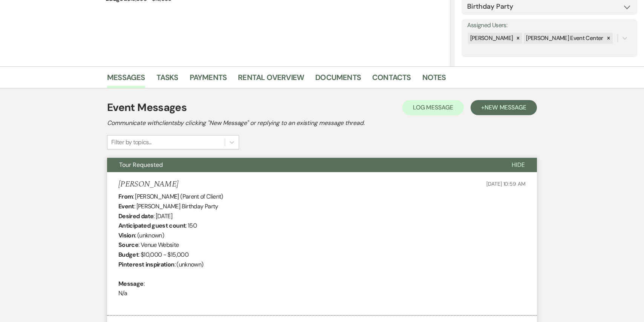
select select "2"
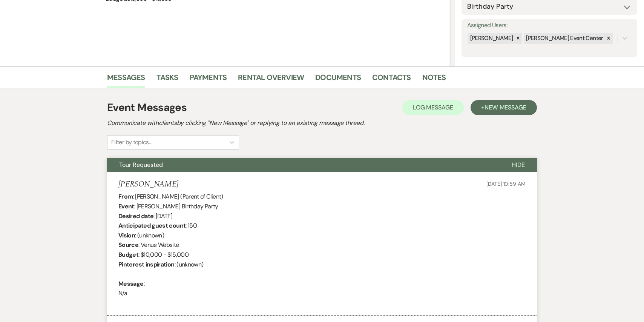
select select "2"
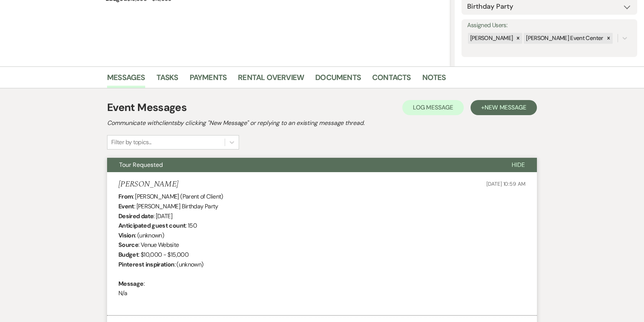
select select "2"
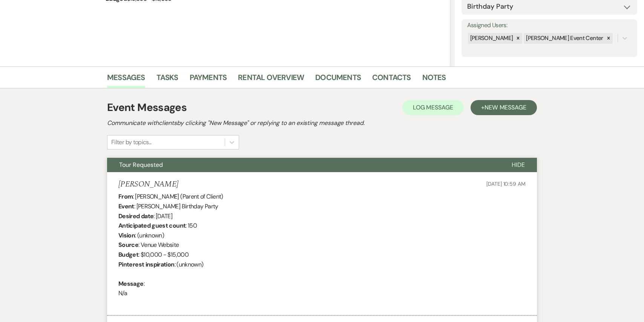
select select "2"
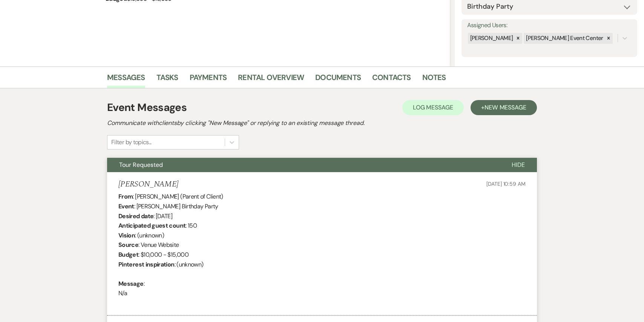
select select "2"
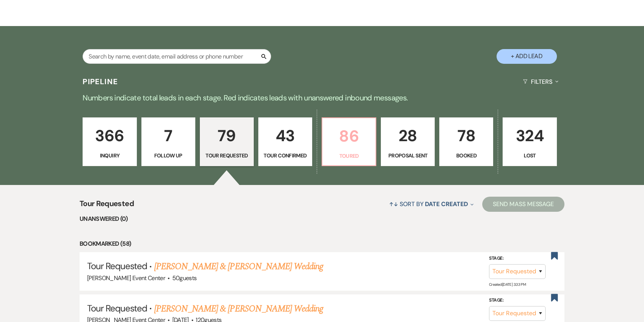
click at [361, 141] on p "86" at bounding box center [349, 135] width 44 height 25
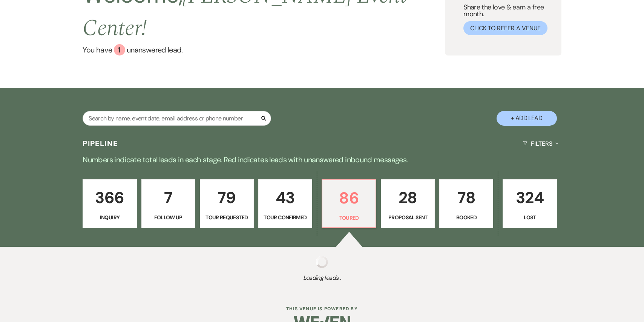
select select "5"
